Goal: Navigation & Orientation: Find specific page/section

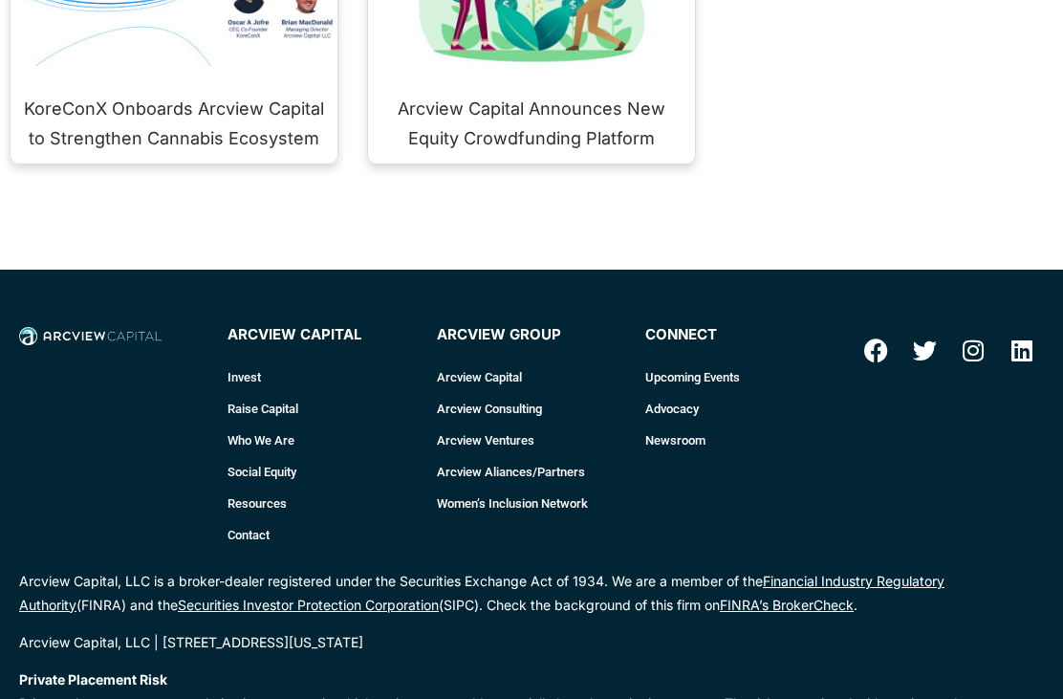
scroll to position [2641, 0]
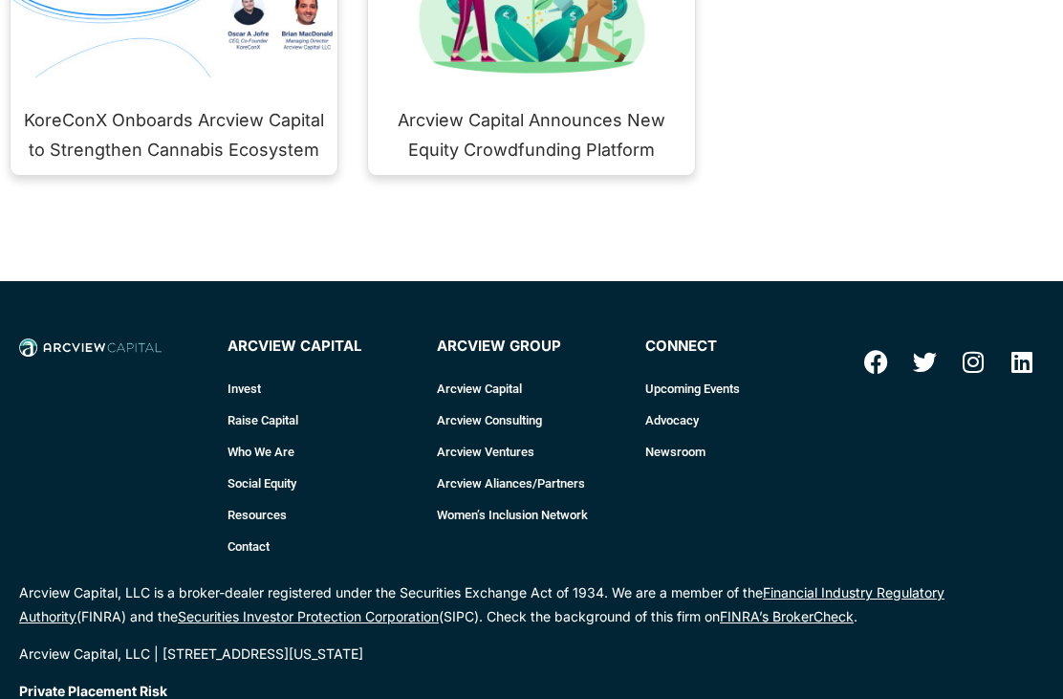
click at [273, 436] on link "Who We Are" at bounding box center [321, 452] width 189 height 32
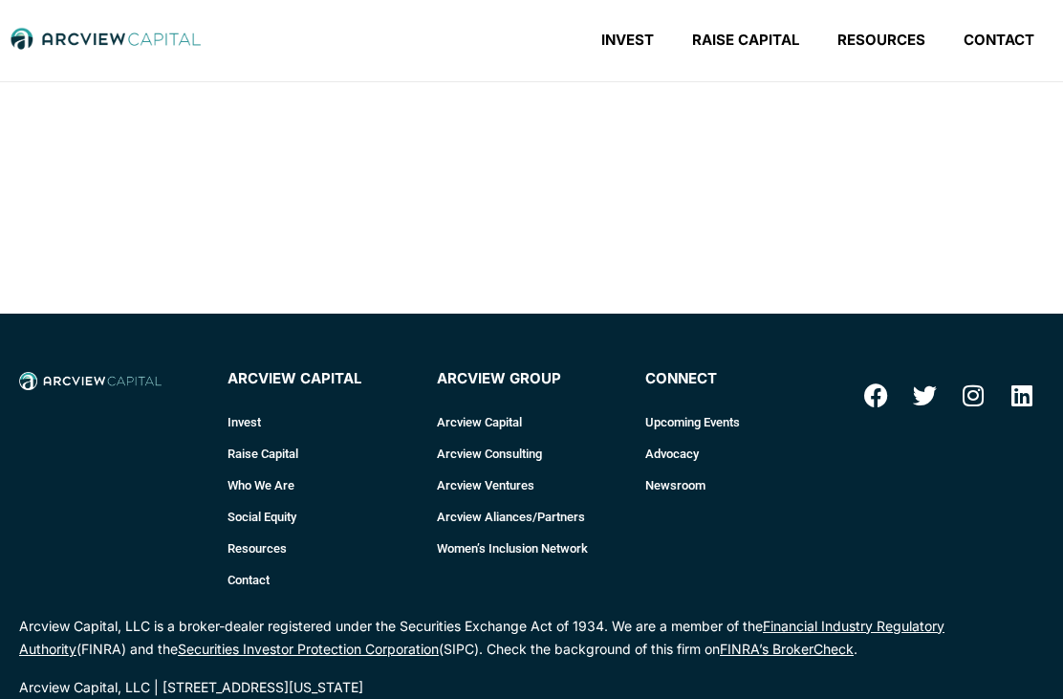
click at [271, 481] on link "Who We Are" at bounding box center [321, 485] width 189 height 32
click at [251, 418] on link "Invest" at bounding box center [321, 422] width 189 height 32
click at [259, 416] on link "Invest" at bounding box center [321, 422] width 189 height 32
click at [249, 423] on link "Invest" at bounding box center [321, 422] width 189 height 32
